Goal: Check status: Check status

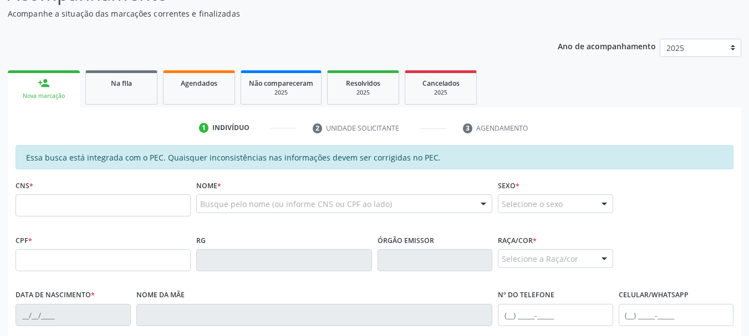
scroll to position [111, 0]
click at [198, 84] on span "Agendados" at bounding box center [199, 83] width 37 height 9
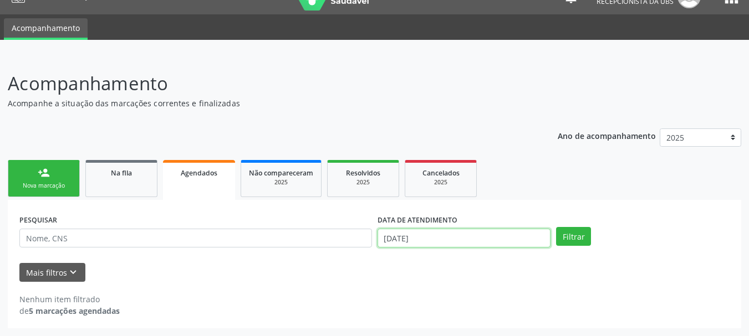
scroll to position [90, 0]
click at [394, 239] on body "Central de Marcação notifications [PERSON_NAME] Recepcionista da UBS  Configur…" at bounding box center [374, 147] width 749 height 336
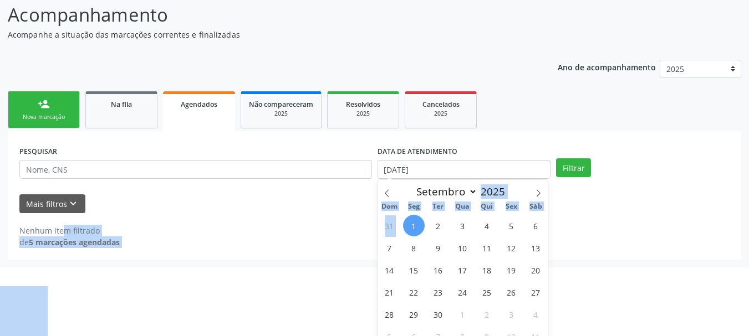
drag, startPoint x: 408, startPoint y: 224, endPoint x: 374, endPoint y: 200, distance: 42.5
click at [374, 200] on body "Central de Marcação notifications [PERSON_NAME] Recepcionista da UBS  Configur…" at bounding box center [374, 78] width 749 height 336
click at [413, 220] on span "1" at bounding box center [414, 226] width 22 height 22
type input "[DATE]"
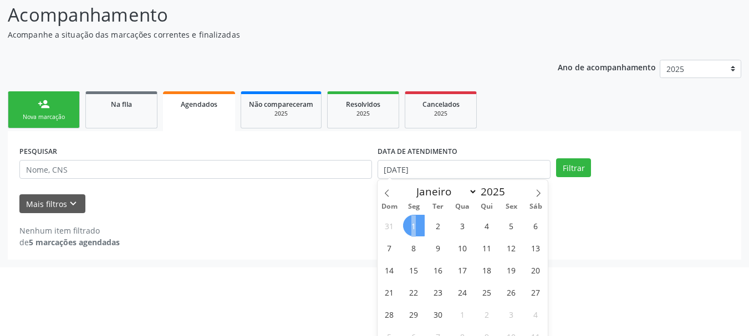
click at [413, 220] on span "1" at bounding box center [414, 226] width 22 height 22
click at [384, 235] on body "Central de Marcação notifications [PERSON_NAME] Recepcionista da UBS  Configur…" at bounding box center [374, 78] width 749 height 336
click at [385, 193] on icon at bounding box center [387, 193] width 4 height 7
select select "7"
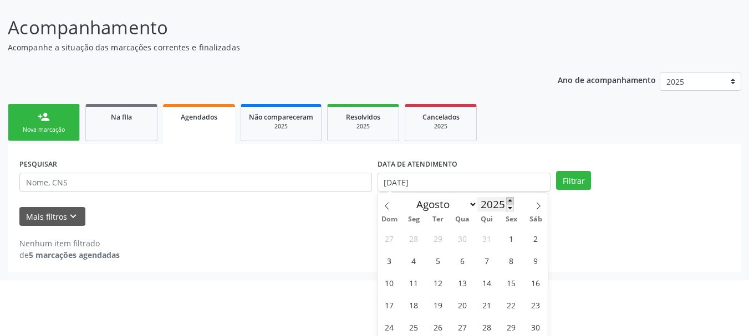
scroll to position [45, 0]
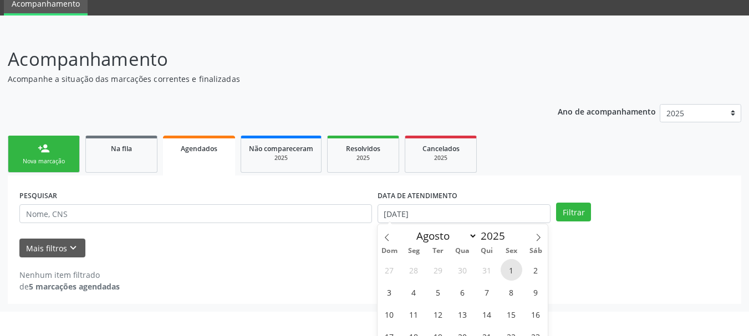
click at [509, 268] on span "1" at bounding box center [511, 270] width 22 height 22
type input "01/08/2025"
click at [509, 268] on span "1" at bounding box center [511, 270] width 22 height 22
select select "7"
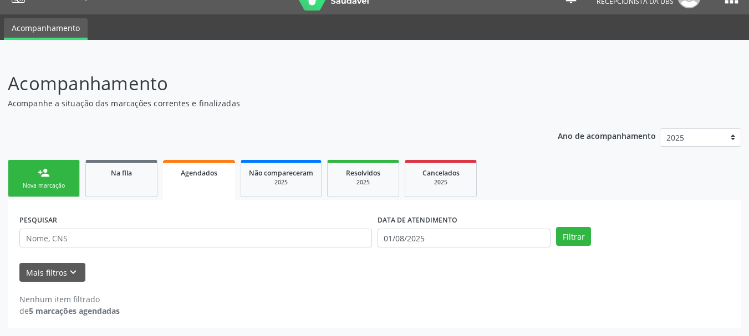
scroll to position [21, 0]
click at [509, 268] on div "Mais filtros keyboard_arrow_down" at bounding box center [375, 272] width 716 height 19
click at [453, 242] on input "01/08/2025" at bounding box center [463, 238] width 173 height 19
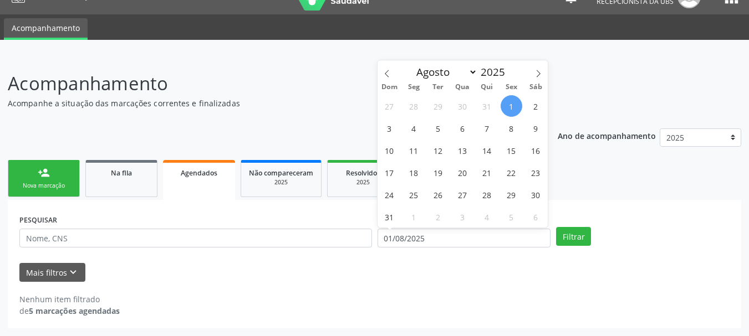
click at [508, 110] on span "1" at bounding box center [511, 106] width 22 height 22
type input "01/08/2025"
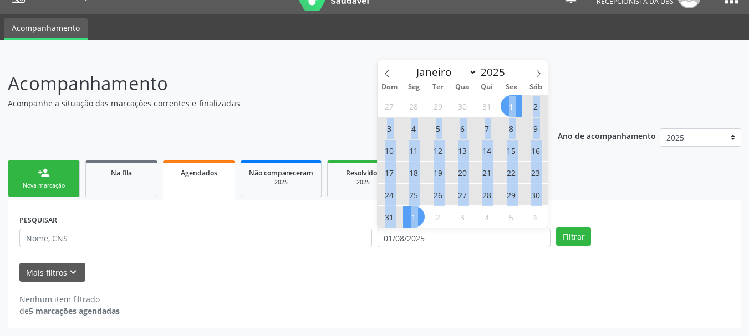
click at [423, 215] on div "27 28 29 30 31 1 2 3 4 5 6 7 8 9 10 11 12 13 14 15 16 17 18 19 20 21 22 23 24 2…" at bounding box center [462, 161] width 171 height 133
click at [423, 215] on span "1" at bounding box center [414, 217] width 22 height 22
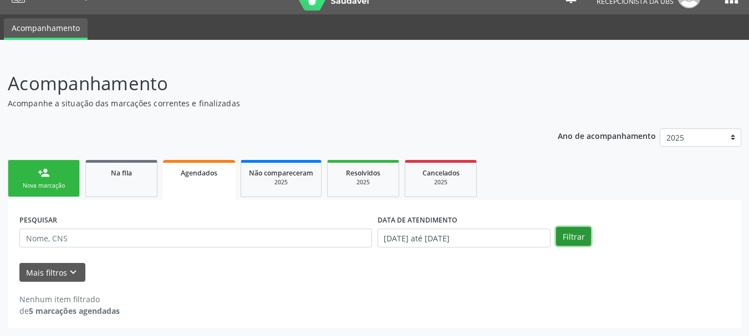
click at [578, 238] on button "Filtrar" at bounding box center [573, 236] width 35 height 19
